Goal: Task Accomplishment & Management: Manage account settings

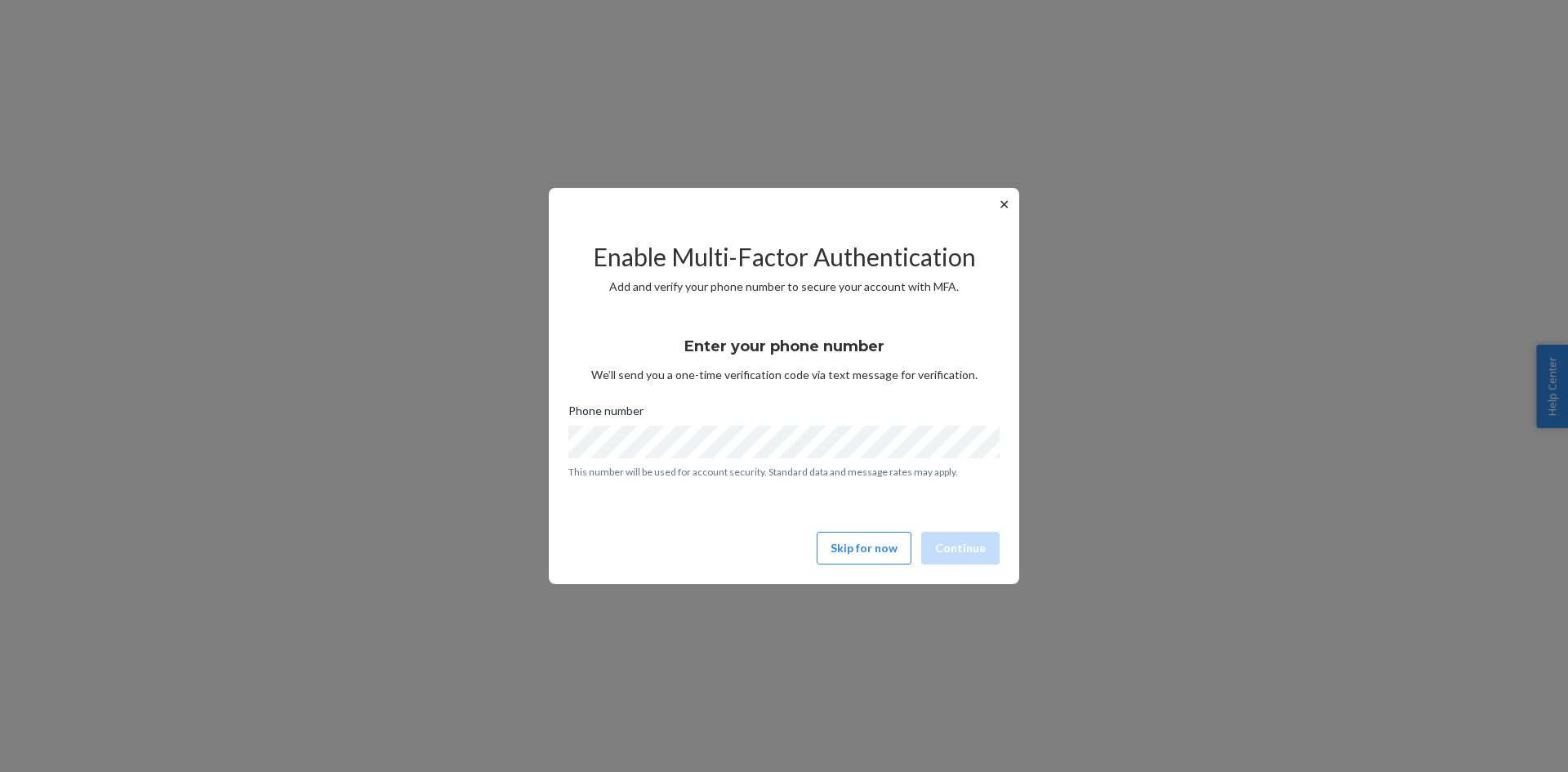
click at [1003, 204] on button "✕" at bounding box center [1004, 204] width 17 height 20
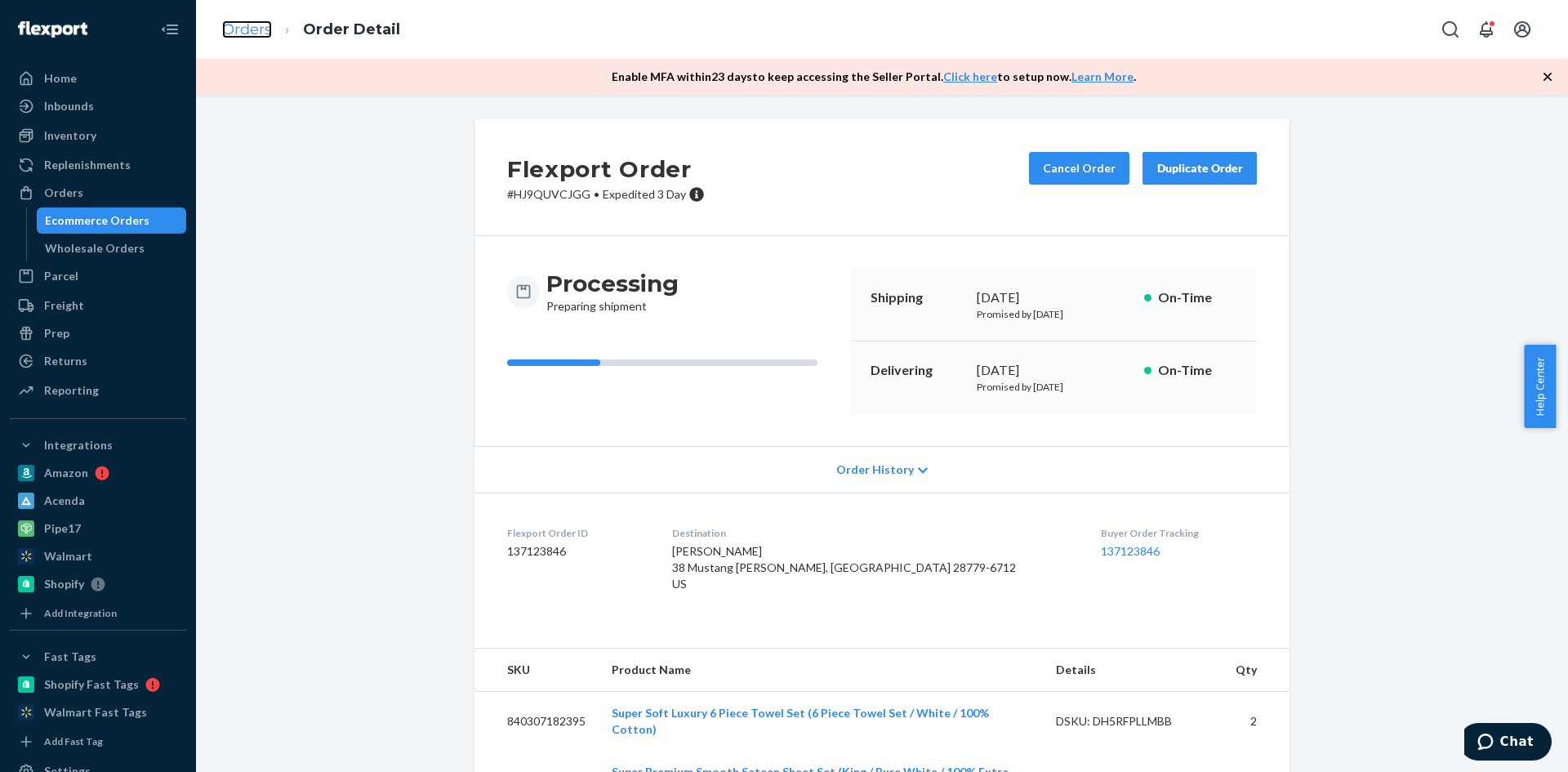
click at [260, 24] on link "Orders" at bounding box center [247, 29] width 50 height 18
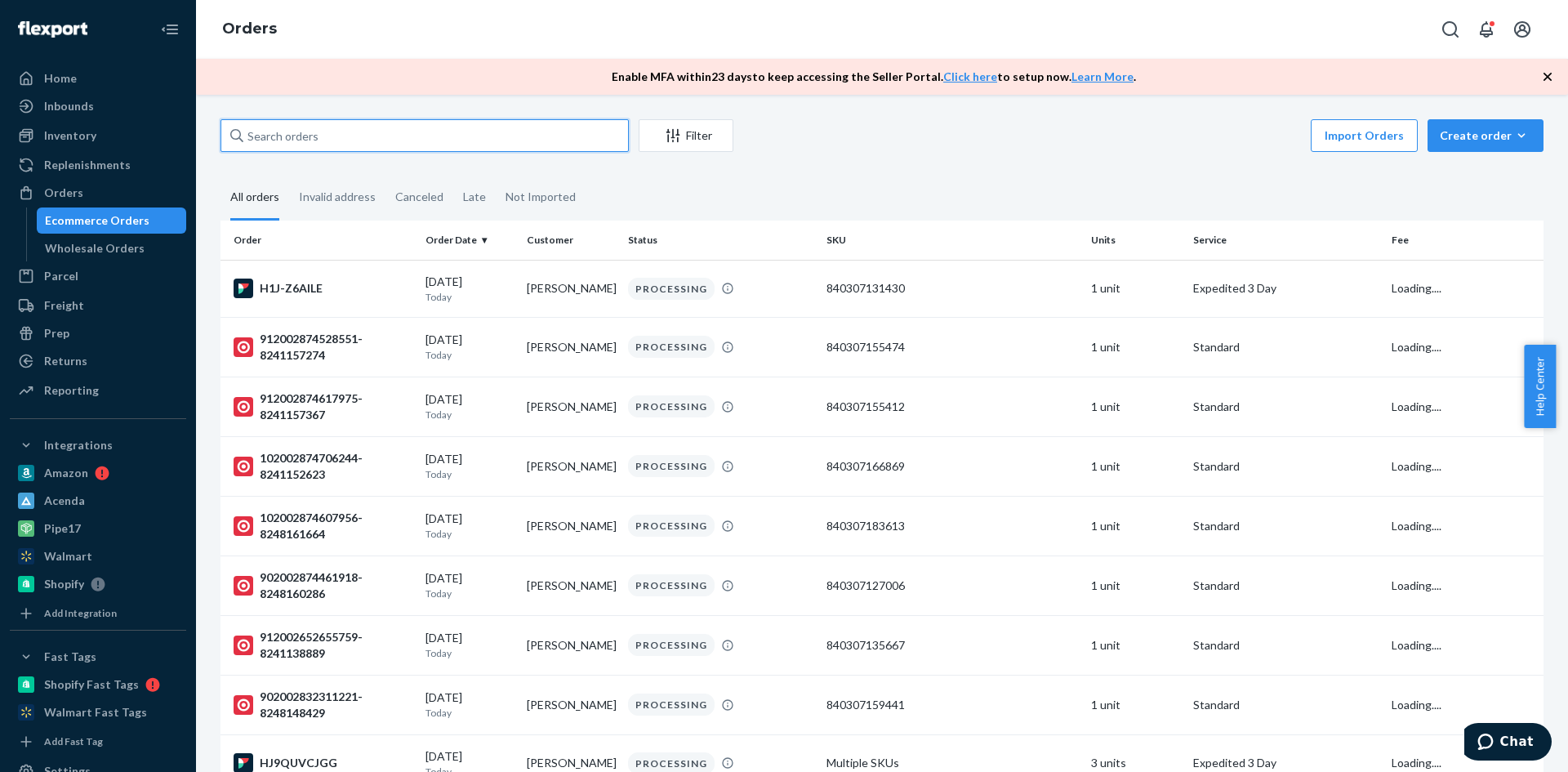
click at [362, 134] on input "text" at bounding box center [425, 136] width 409 height 33
paste input "#HJ9QUVCJGG"
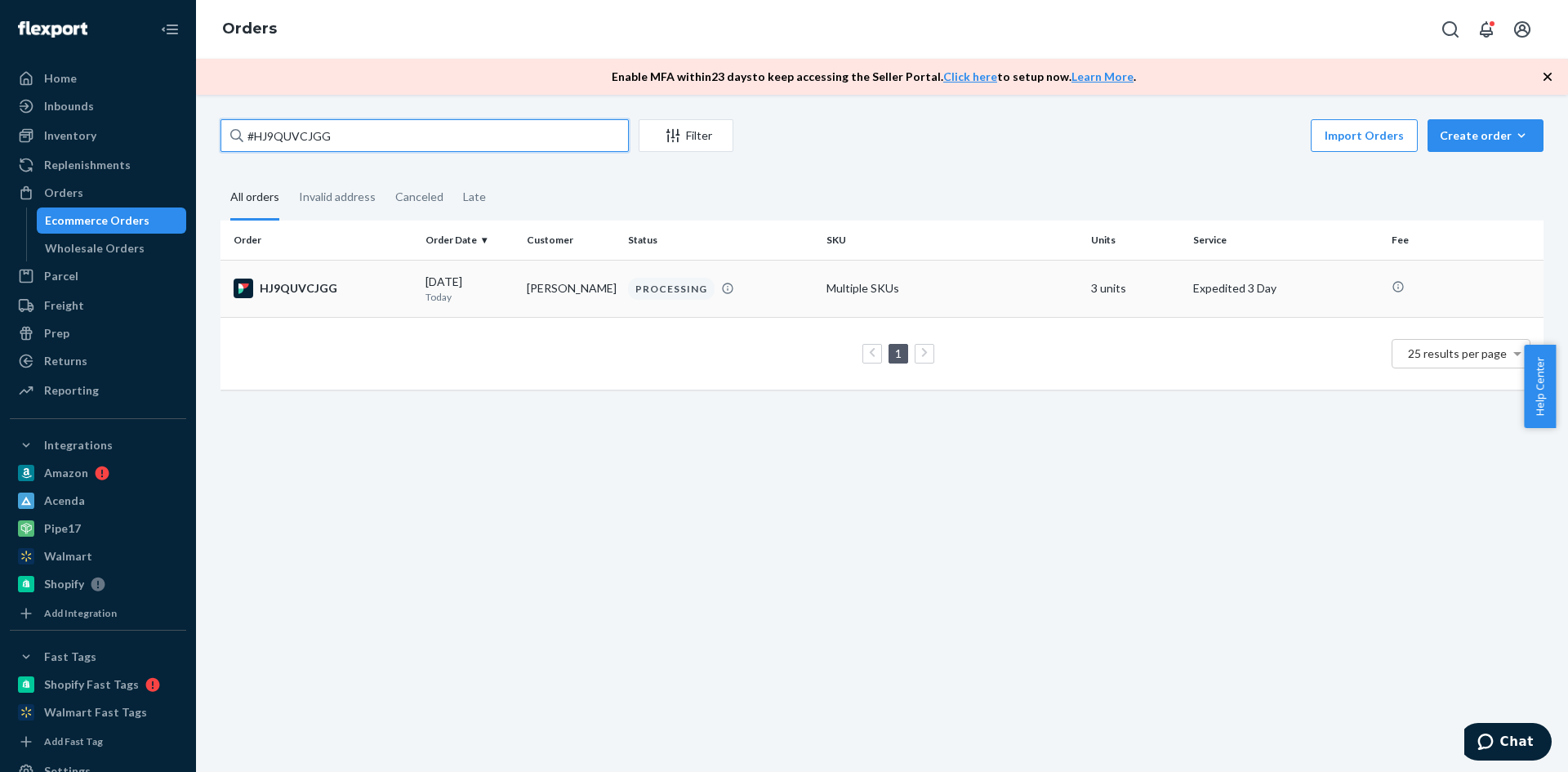
type input "#HJ9QUVCJGG"
click at [292, 283] on div "HJ9QUVCJGG" at bounding box center [323, 288] width 179 height 20
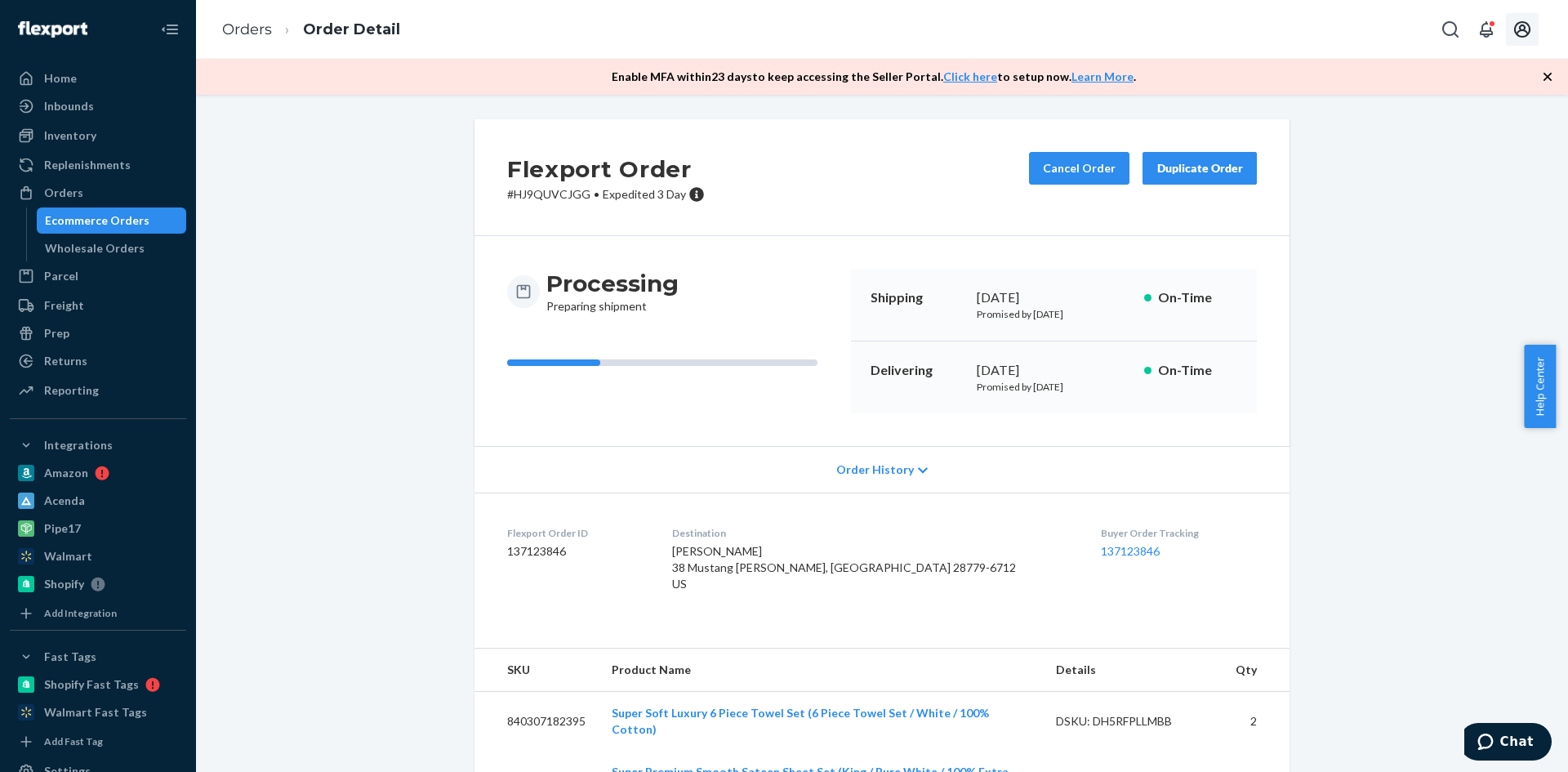
click at [1527, 30] on icon "Open account menu" at bounding box center [1522, 29] width 20 height 20
click at [1443, 176] on div "Log out" at bounding box center [1484, 191] width 123 height 30
